Goal: Check status: Check status

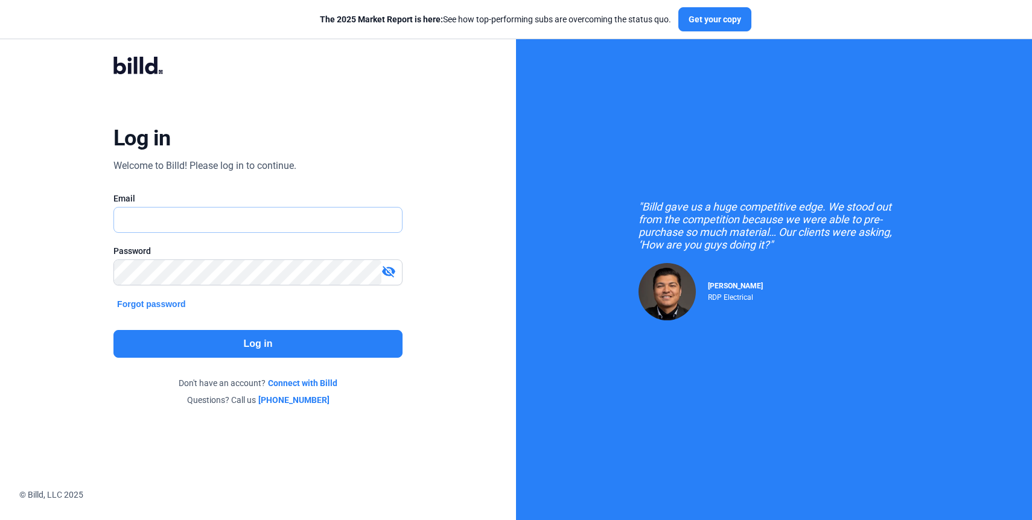
click at [235, 214] on input "text" at bounding box center [258, 220] width 288 height 25
type input "[EMAIL_ADDRESS][DOMAIN_NAME]"
click at [236, 349] on button "Log in" at bounding box center [257, 344] width 289 height 28
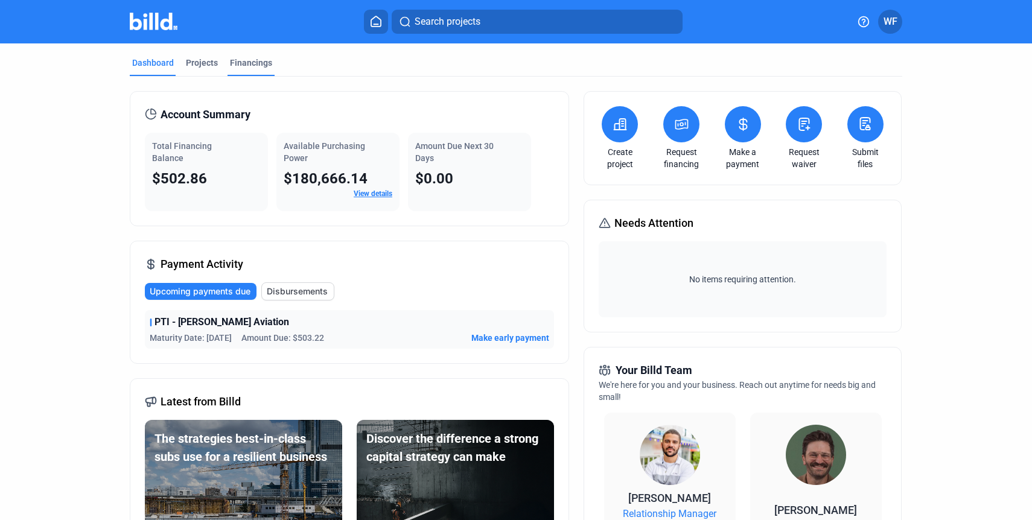
click at [238, 60] on div "Financings" at bounding box center [251, 63] width 42 height 12
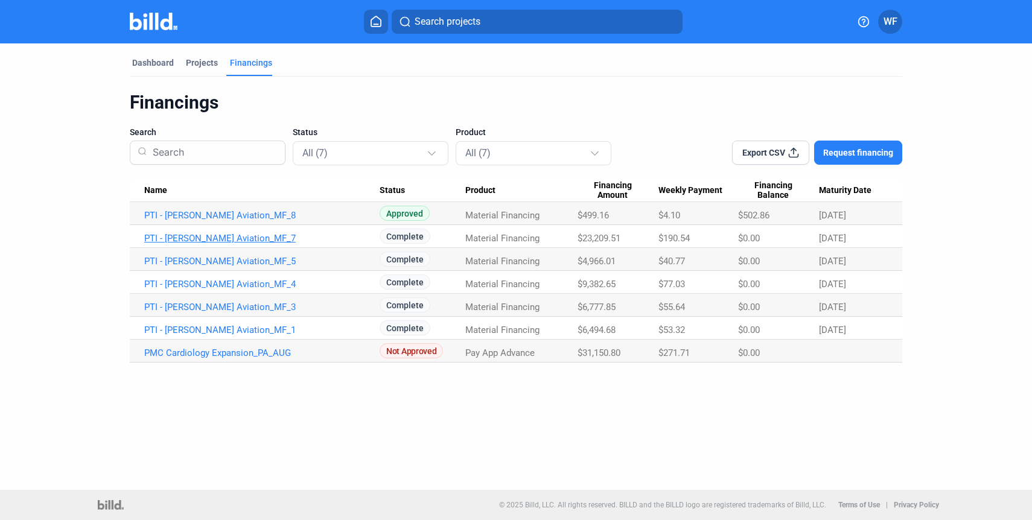
click at [219, 238] on link "PTI - [PERSON_NAME] Aviation_MF_7" at bounding box center [261, 238] width 235 height 11
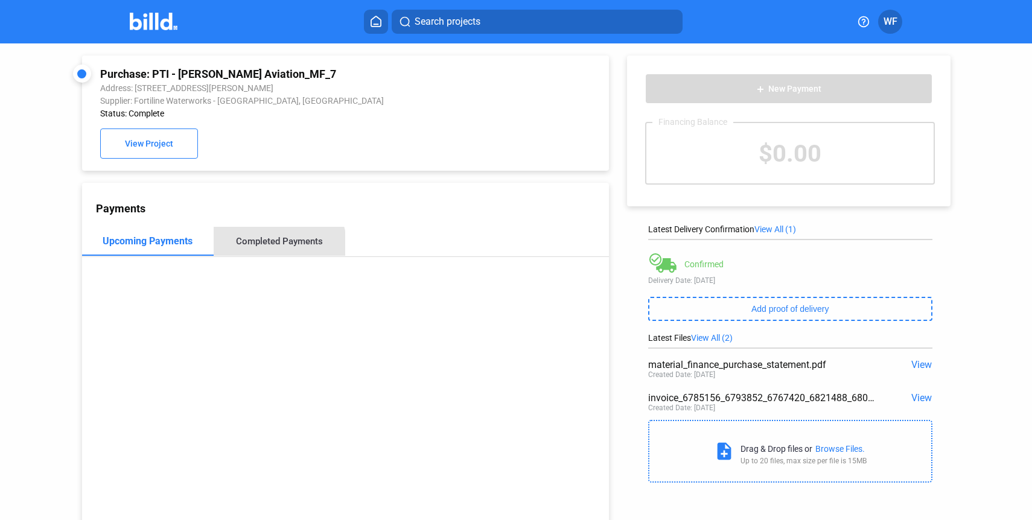
click at [273, 245] on div "Completed Payments" at bounding box center [279, 241] width 87 height 11
